Goal: Book appointment/travel/reservation

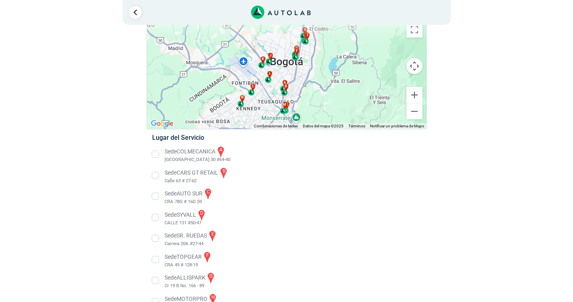
scroll to position [37, 0]
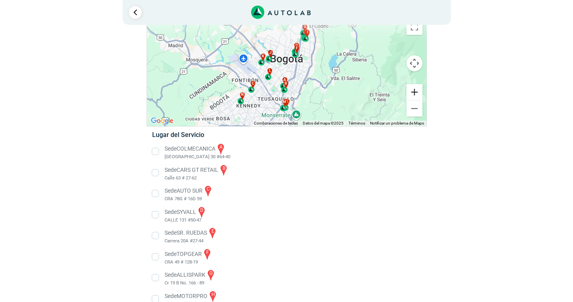
click at [412, 93] on button "Ampliar" at bounding box center [414, 92] width 16 height 16
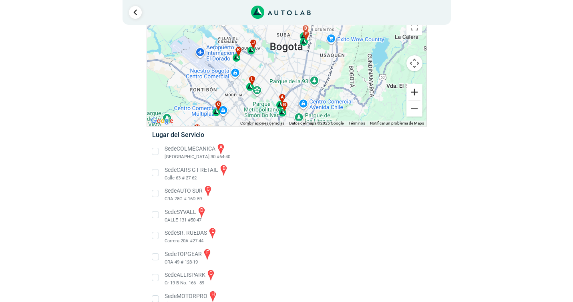
click at [412, 93] on button "Ampliar" at bounding box center [414, 92] width 16 height 16
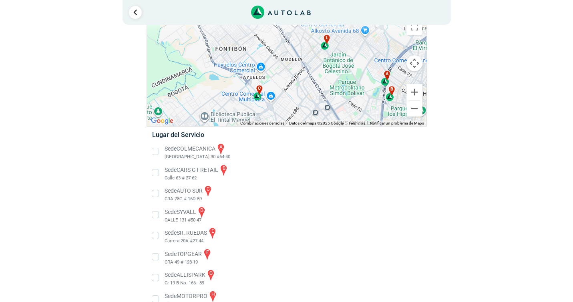
drag, startPoint x: 240, startPoint y: 102, endPoint x: 350, endPoint y: 44, distance: 124.7
click at [350, 44] on div "a b c d e f g" at bounding box center [286, 70] width 279 height 111
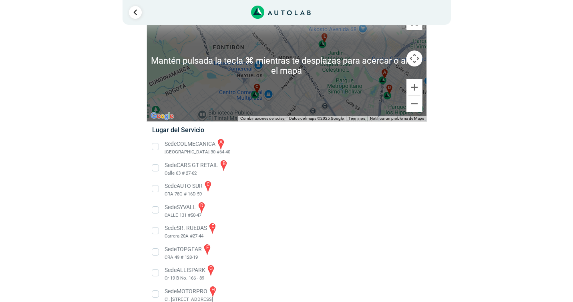
scroll to position [41, 0]
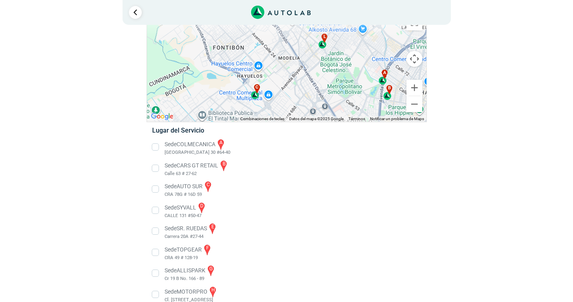
click at [256, 90] on span "c" at bounding box center [256, 87] width 3 height 7
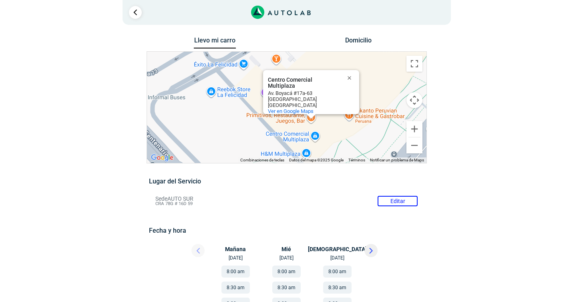
drag, startPoint x: 259, startPoint y: 98, endPoint x: 215, endPoint y: 102, distance: 44.2
click at [215, 102] on div "a b c d e f g" at bounding box center [286, 107] width 279 height 111
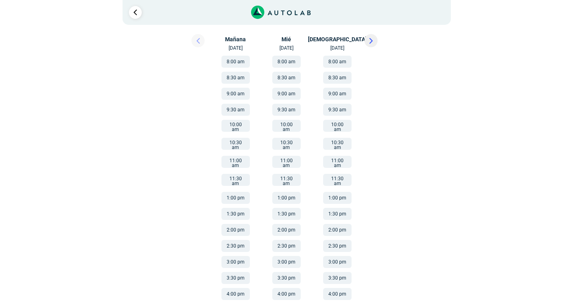
scroll to position [139, 0]
click at [287, 125] on button "10:00 am" at bounding box center [286, 124] width 28 height 12
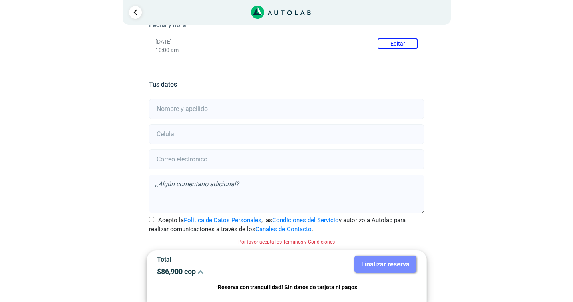
scroll to position [133, 0]
click at [360, 103] on input "text" at bounding box center [286, 109] width 275 height 20
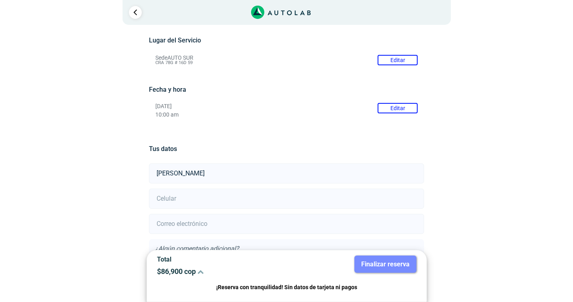
scroll to position [98, 0]
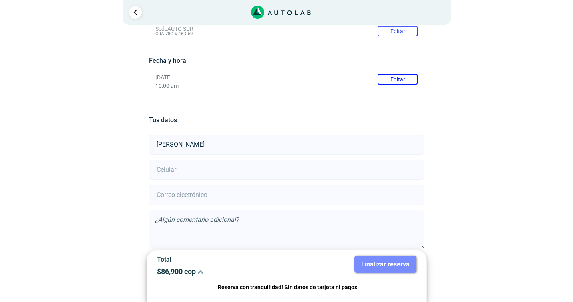
type input "[PERSON_NAME]"
click at [172, 173] on input "number" at bounding box center [286, 170] width 275 height 20
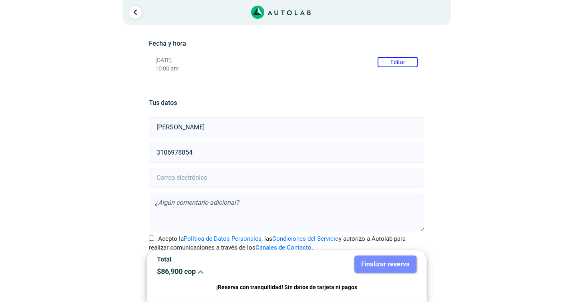
scroll to position [120, 0]
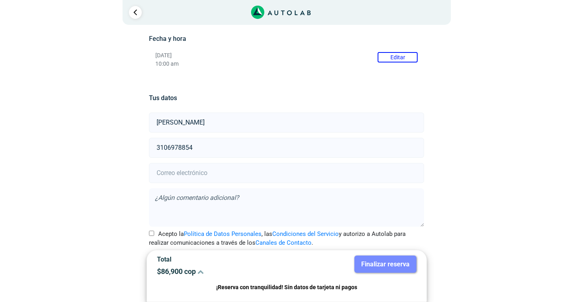
type input "3106978854"
click at [177, 173] on input "email" at bounding box center [286, 173] width 275 height 20
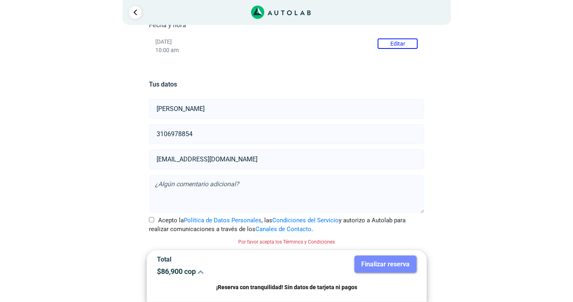
type input "[EMAIL_ADDRESS][DOMAIN_NAME]"
click at [154, 220] on input "Acepto la Política de Datos Personales , las Condiciones del Servicio y autoriz…" at bounding box center [151, 219] width 5 height 5
checkbox input "true"
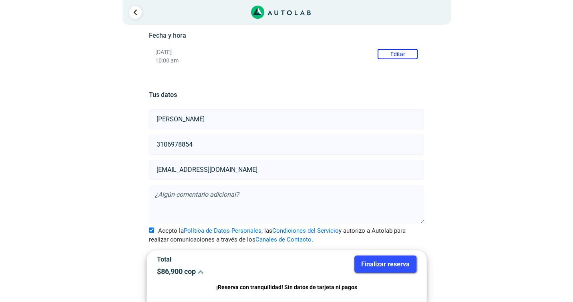
scroll to position [123, 0]
click at [391, 262] on button "Finalizar reserva" at bounding box center [385, 263] width 62 height 17
